Goal: Information Seeking & Learning: Learn about a topic

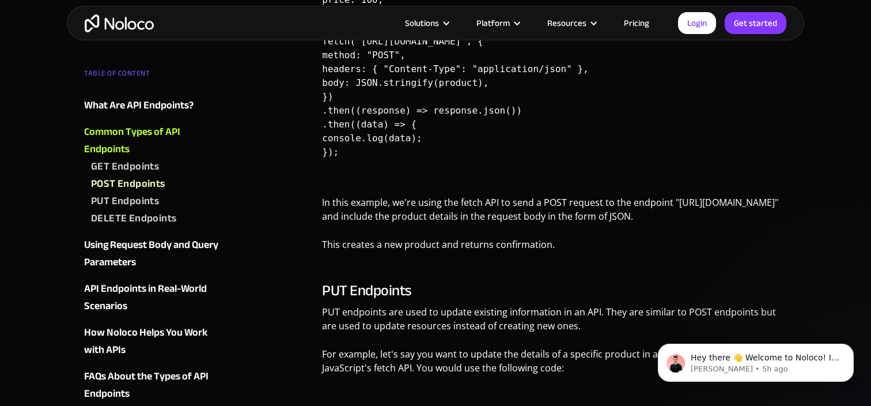
scroll to position [1381, 0]
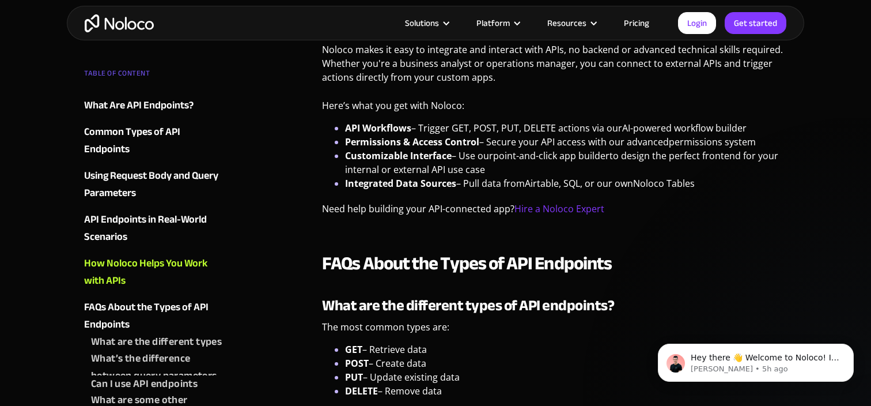
scroll to position [2987, 0]
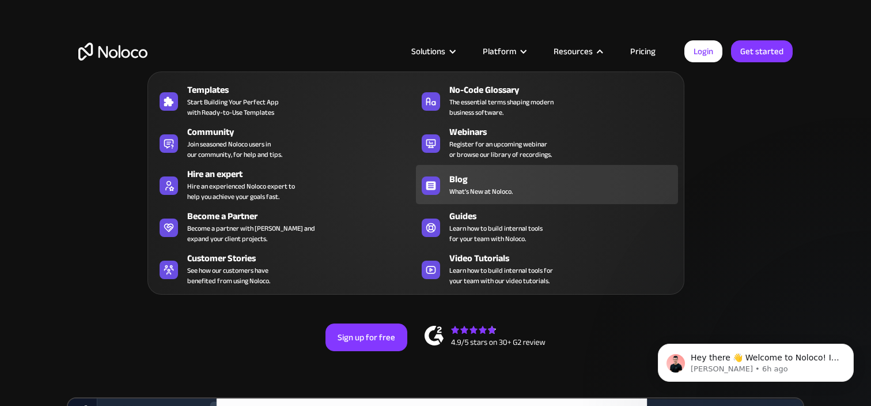
click at [476, 178] on div "Blog" at bounding box center [566, 179] width 234 height 14
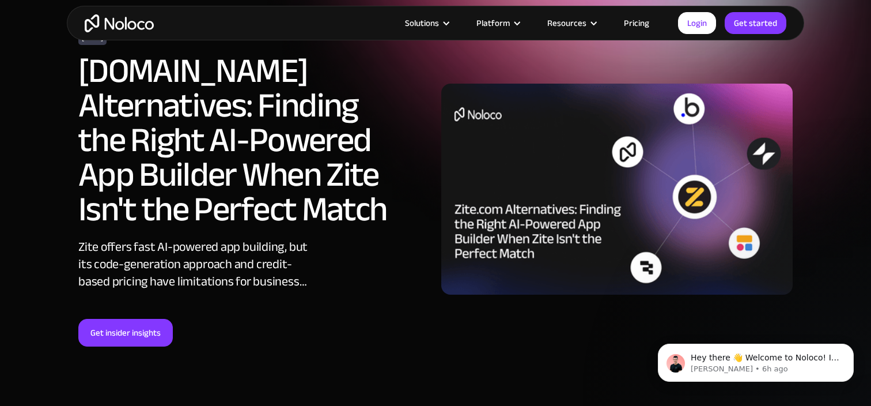
scroll to position [129, 0]
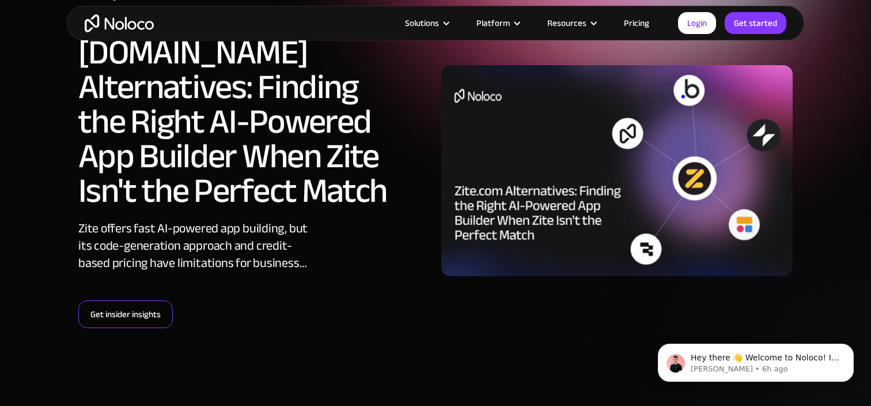
click at [148, 310] on link "Get insider insights" at bounding box center [125, 314] width 94 height 28
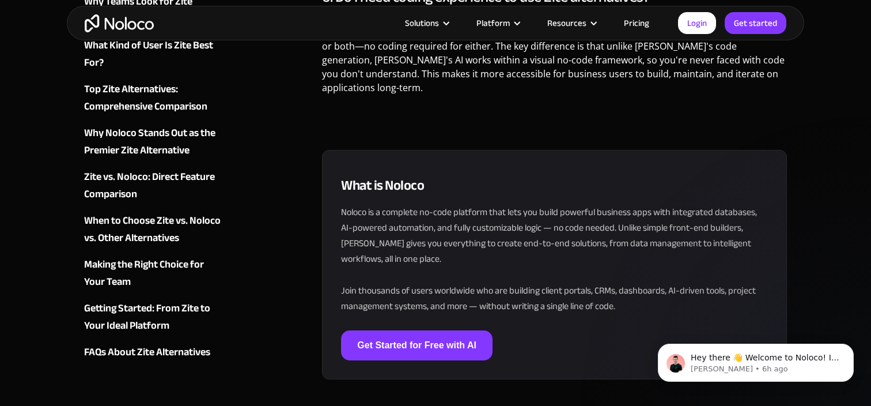
scroll to position [6565, 0]
